Goal: Task Accomplishment & Management: Complete application form

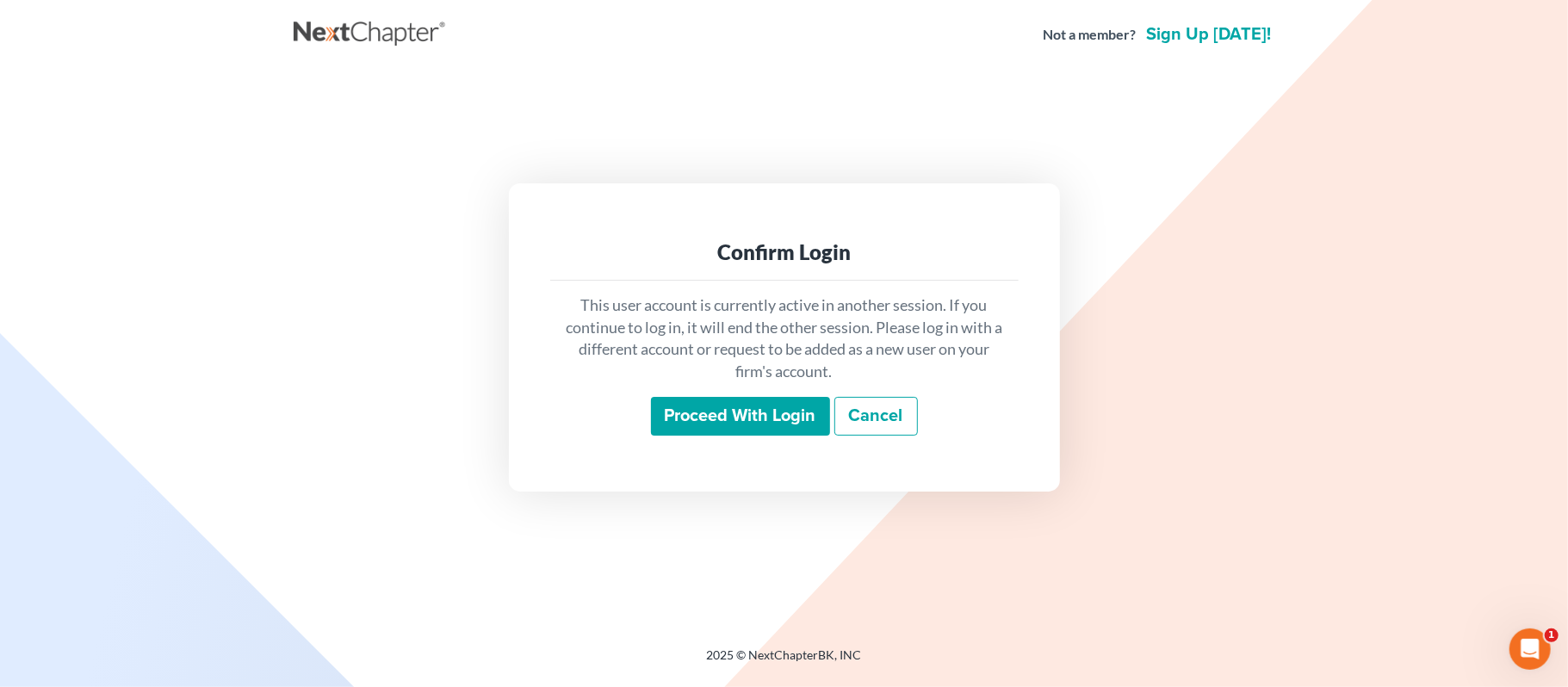
click at [62, 483] on main "Confirm Login This user account is currently active in another session. If you …" at bounding box center [784, 337] width 1568 height 537
click at [680, 410] on input "Proceed with login" at bounding box center [740, 417] width 179 height 40
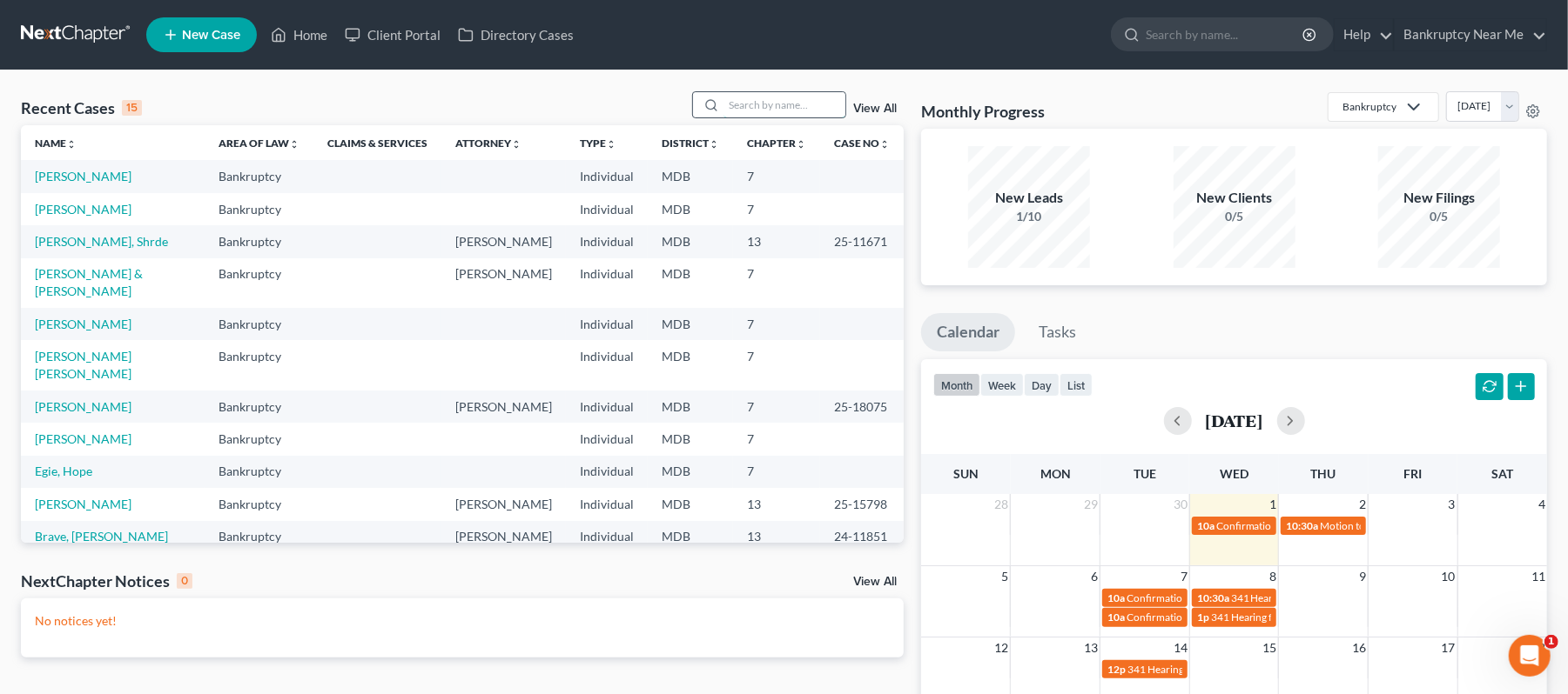
click at [741, 108] on input "search" at bounding box center [784, 104] width 122 height 25
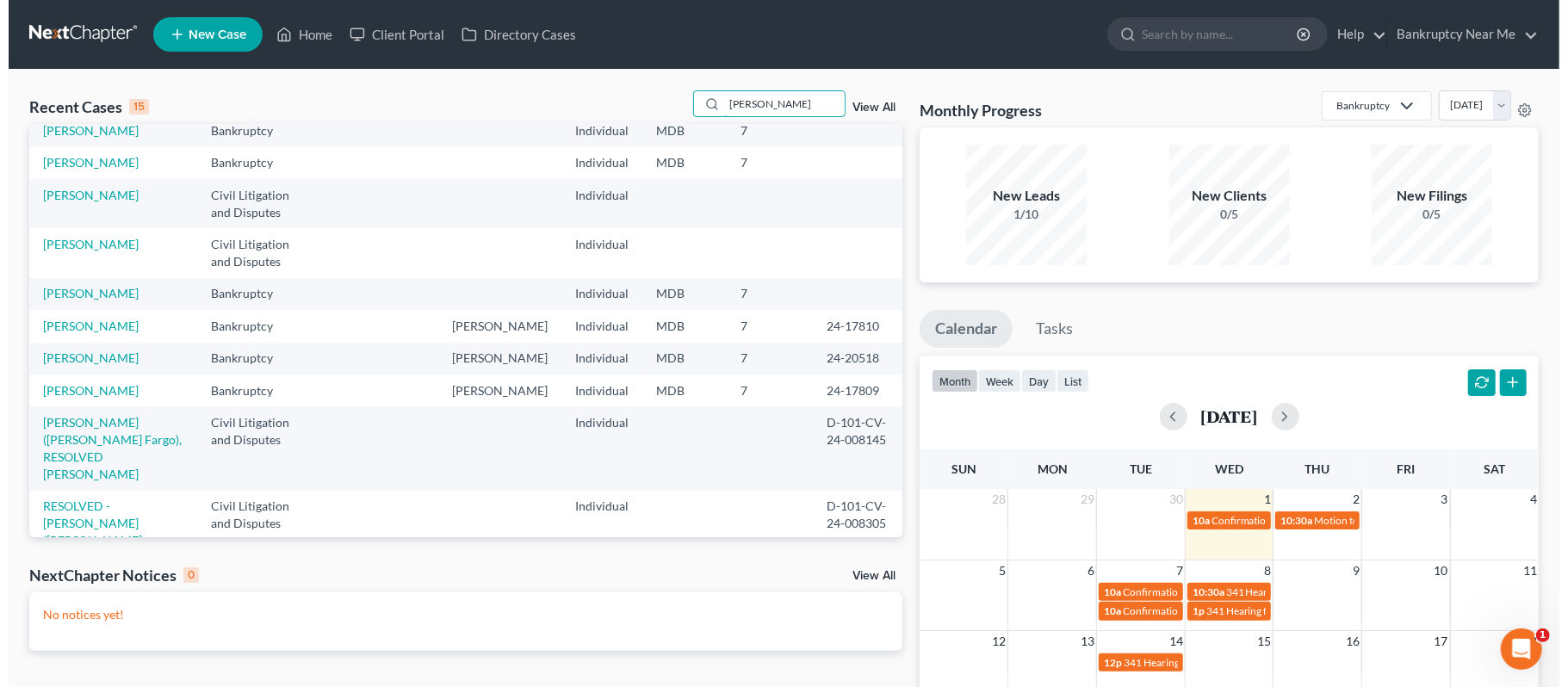
scroll to position [239, 0]
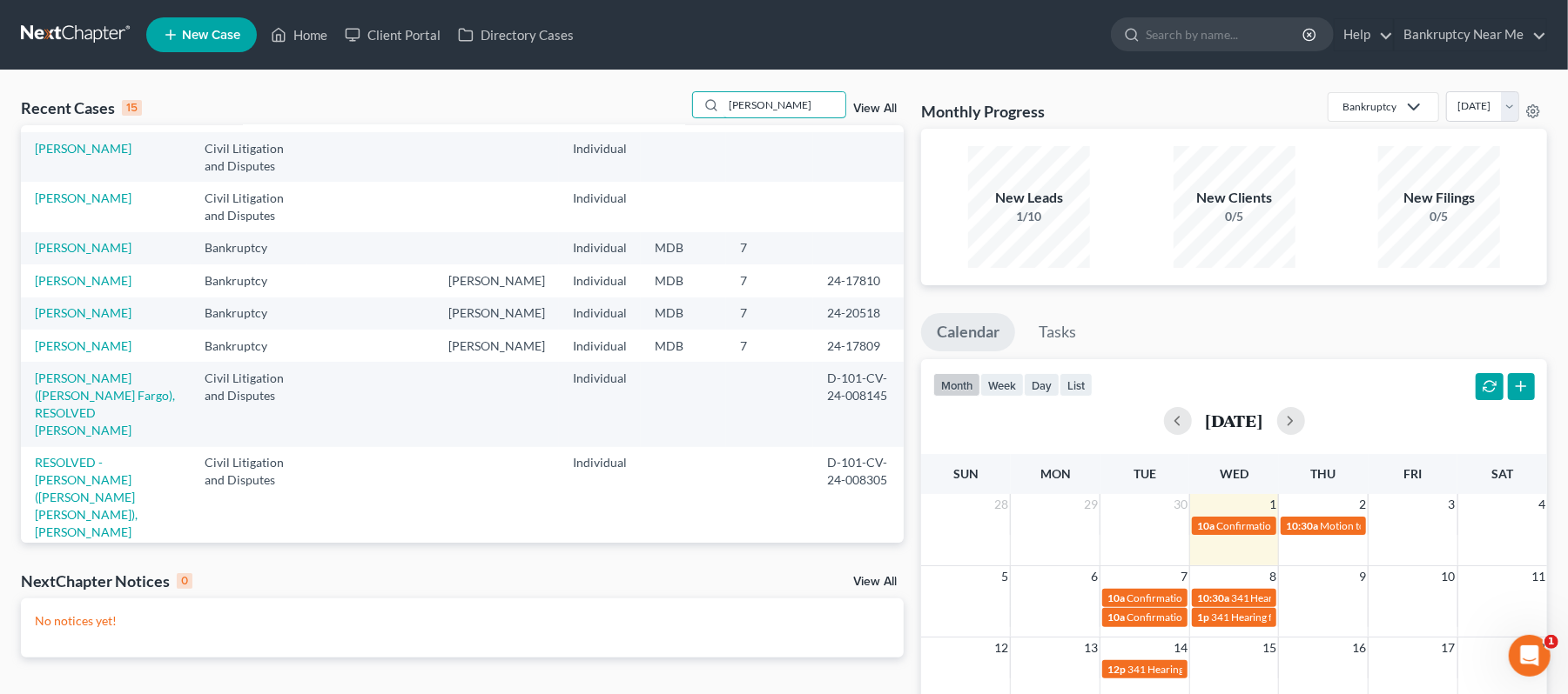
type input "michelle"
click at [224, 25] on link "New Case" at bounding box center [202, 35] width 111 height 35
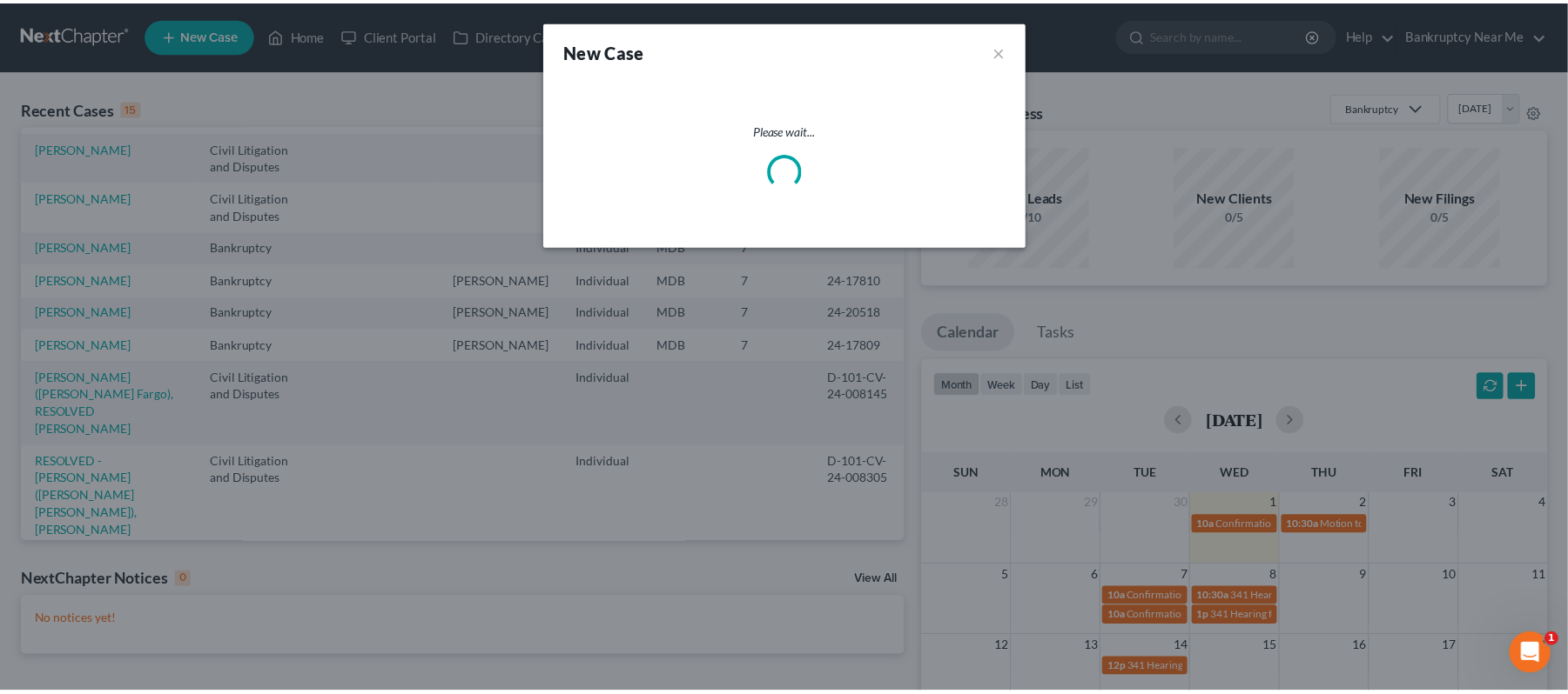
scroll to position [223, 0]
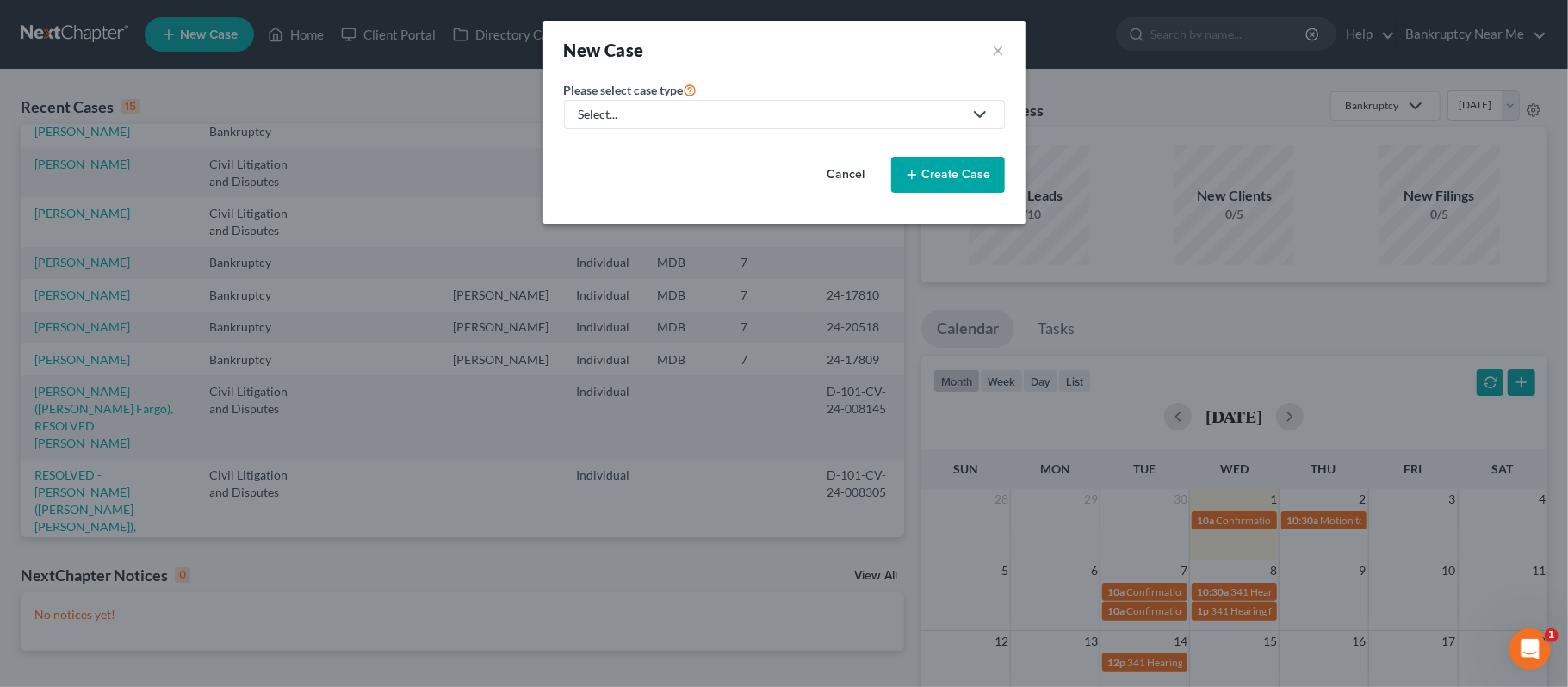
click at [761, 109] on div "Select..." at bounding box center [771, 114] width 384 height 18
click at [713, 151] on div "Bankruptcy" at bounding box center [655, 149] width 150 height 18
select select "38"
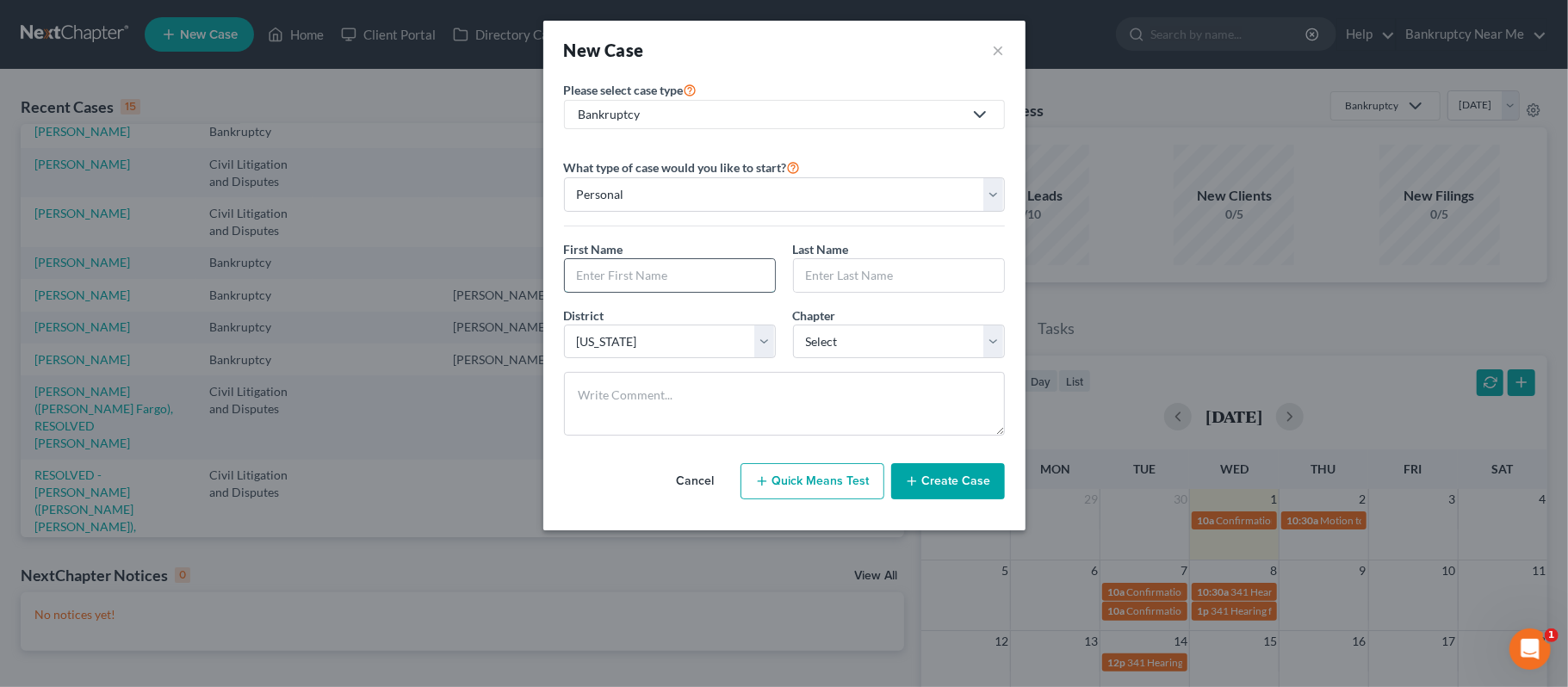
click at [706, 270] on input "text" at bounding box center [670, 275] width 210 height 32
type input "Michelle"
type input "?"
click at [810, 397] on textarea at bounding box center [784, 404] width 441 height 64
type textarea "Yelp"
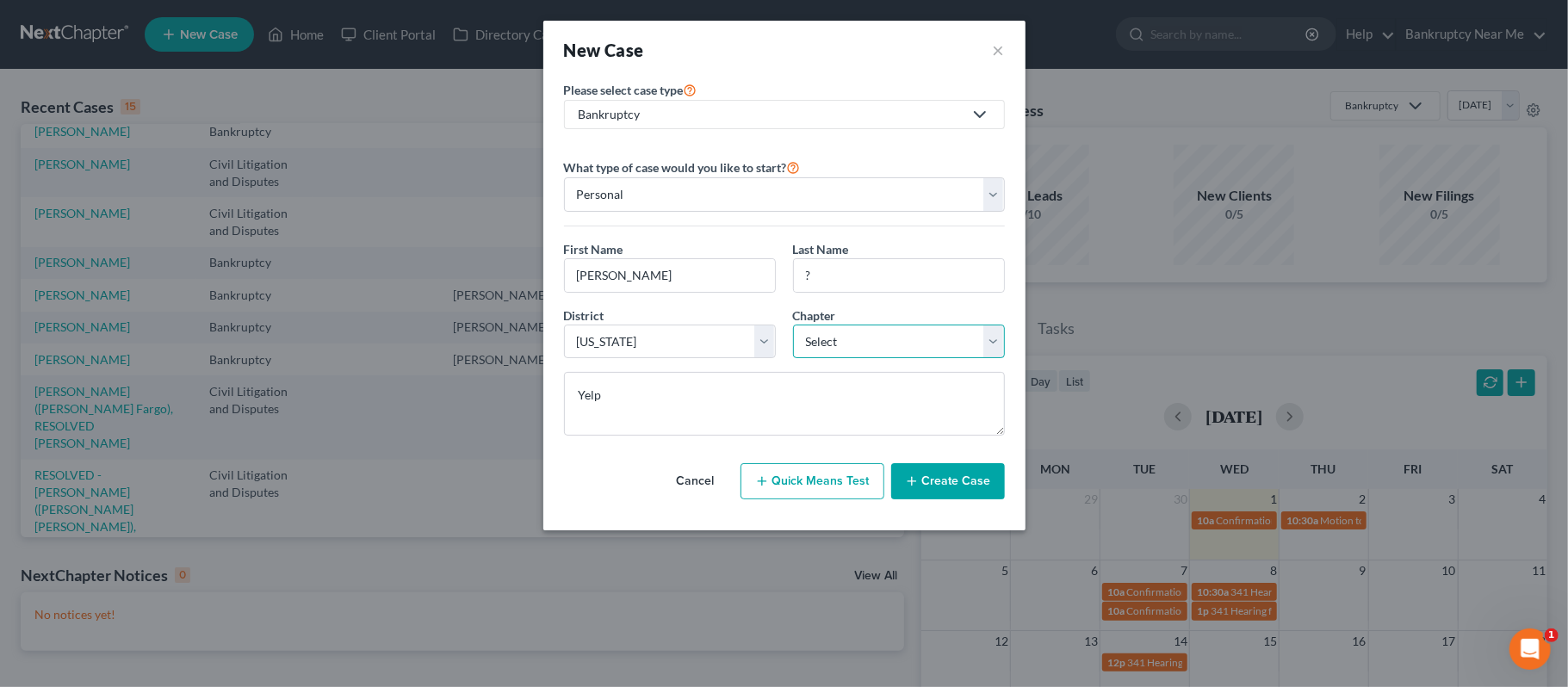
click at [835, 345] on select "Select 7 11 12 13" at bounding box center [899, 342] width 212 height 34
select select "0"
click at [793, 326] on select "Select 7 11 12 13" at bounding box center [899, 342] width 212 height 34
click at [685, 391] on textarea "Yelp" at bounding box center [784, 404] width 441 height 64
paste textarea "531-201-8608"
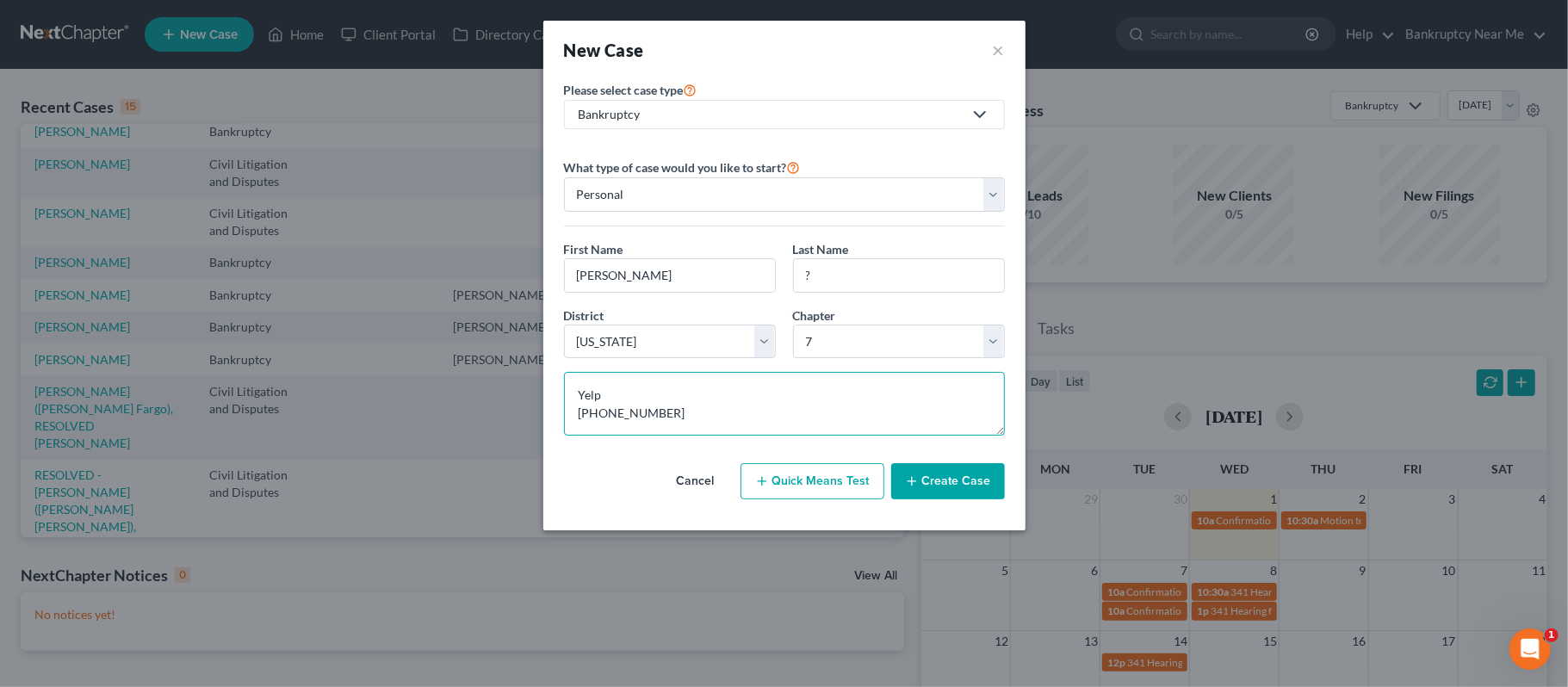
type textarea "Yelp 531-201-8608"
click at [924, 494] on button "Create Case" at bounding box center [948, 481] width 113 height 36
